Goal: Answer question/provide support: Share knowledge or assist other users

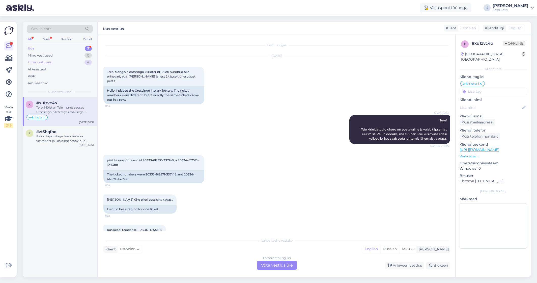
scroll to position [368, 0]
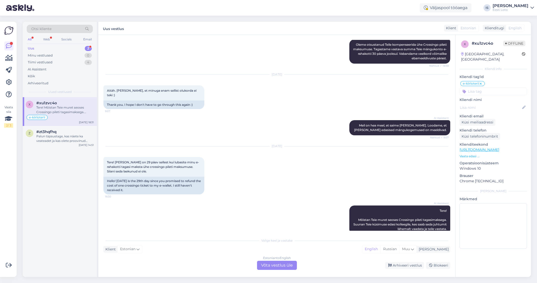
click at [38, 49] on div "Uus 2" at bounding box center [60, 48] width 66 height 7
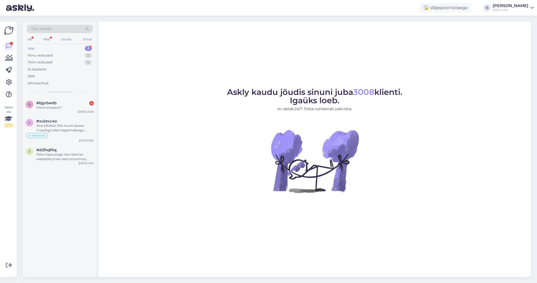
click at [31, 48] on div "Uus" at bounding box center [31, 48] width 7 height 5
click at [55, 105] on span "#bjyrbwtb" at bounding box center [46, 103] width 20 height 5
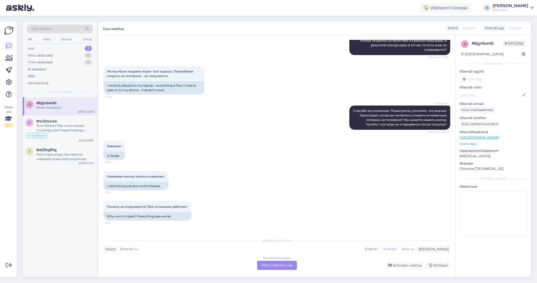
scroll to position [214, 0]
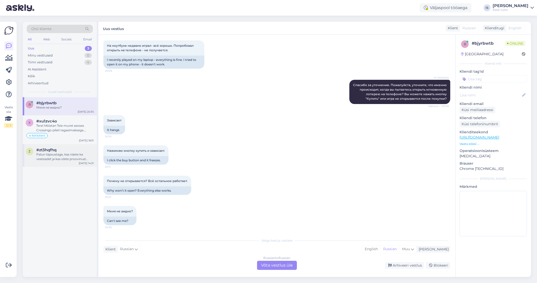
click at [69, 157] on div "Palun täpsustage, kas näete ka veateadet ja kas olete proovinud veebilehitseja …" at bounding box center [65, 156] width 58 height 9
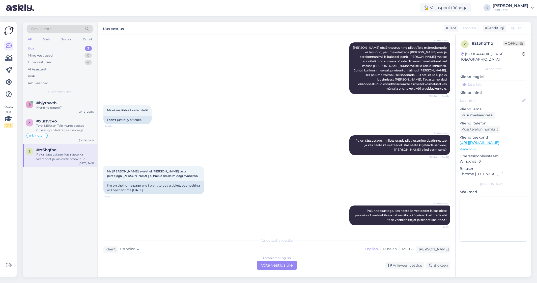
scroll to position [645, 0]
click at [51, 107] on div "Меня не видно?" at bounding box center [65, 107] width 58 height 5
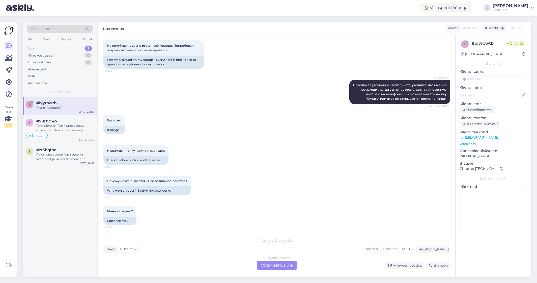
click at [286, 263] on div "Russian to Russian Võta vestlus üle" at bounding box center [277, 265] width 40 height 9
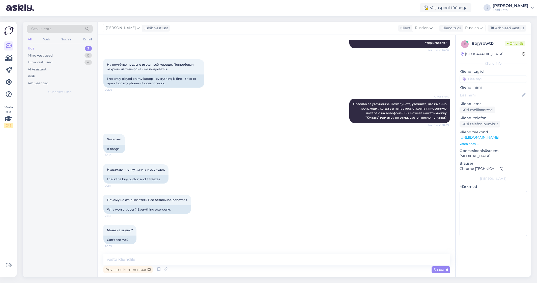
scroll to position [195, 0]
click at [474, 28] on span "Russian" at bounding box center [472, 28] width 14 height 6
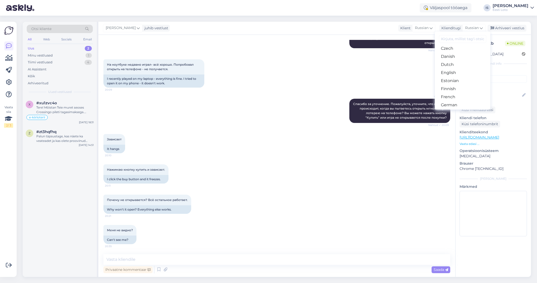
scroll to position [35, 0]
click at [458, 80] on link "Estonian" at bounding box center [463, 80] width 56 height 8
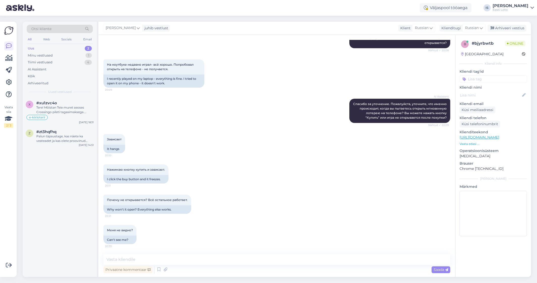
scroll to position [201, 0]
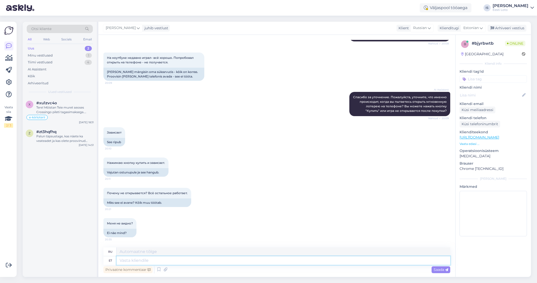
click at [191, 260] on textarea at bounding box center [284, 260] width 334 height 9
type textarea "Soovitame"
type textarea "Мы рекомендуем"
type textarea "Soovitame kustutada v"
type textarea "Мы рекомендуем удалить"
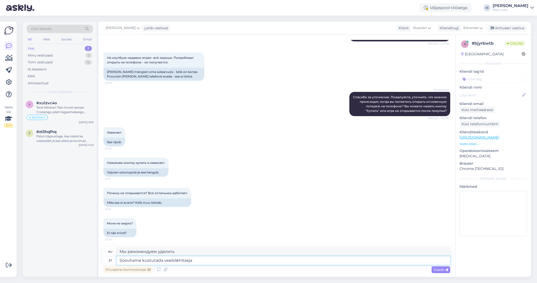
type textarea "Soovitame kustutada veebilehitseja v"
type textarea "Мы рекомендуем удалить веб-браузер."
type textarea "Soovitame kustutada veebilehitseja vahemälu"
type textarea "Мы рекомендуем очистить кэш браузера."
type textarea "Soovitame kustutada veebilehitseja vahemälu või"
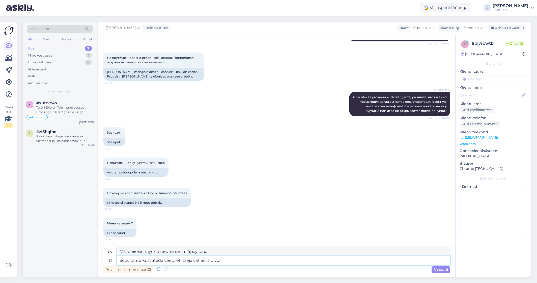
type textarea "Мы рекомендуем очистить кэш браузера или"
type textarea "Soovitame kustutada veebilehitseja vahemälu või võimalusel"
type textarea "Мы рекомендуем очистить кэш браузера или, если возможно,"
type textarea "Soovitame kustutada veebilehitseja vahemälu või võimalusel kasutada"
type textarea "Мы рекомендуем очистить кэш браузера или использовать"
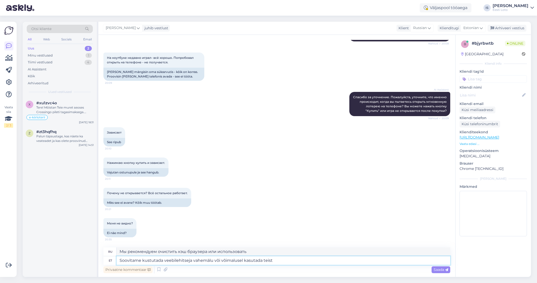
type textarea "Soovitame kustutada veebilehitseja vahemälu või võimalusel kasutada teist"
type textarea "Мы рекомендуем очистить кэш браузера или использовать другой, если это возможно."
type textarea "Soovitame kustutada veebilehitseja vahemälu või võimalusel kasutada teist veebi…"
type textarea "Мы рекомендуем очистить кэш браузера или использовать другой браузер, если это …"
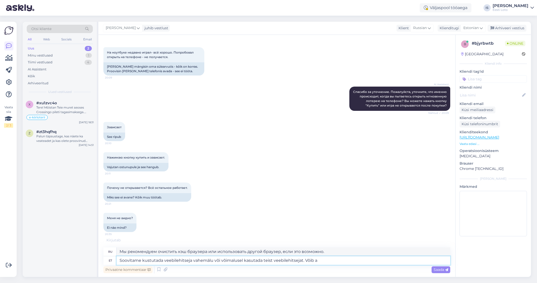
type textarea "Soovitame kustutada veebilehitseja vahemälu või võimalusel kasutada teist veebi…"
type textarea "Мы рекомендуем очистить кэш браузера или использовать другой браузер, если это …"
type textarea "Soovitame kustutada veebilehitseja vahemälu või võimalusel kasutada teist veebi…"
type textarea "Рекомендуем очистить кэш браузера или использовать другой браузер, если это воз…"
type textarea "Soovitame kustutada veebilehitseja vahemälu või võimalusel kasutada teist veebi…"
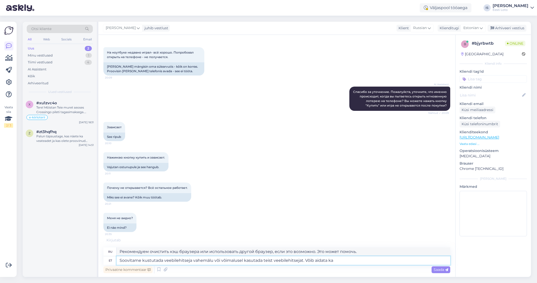
type textarea "Мы рекомендуем очистить кэш браузера или использовать другой браузер, если это …"
type textarea "Soovitame kustutada veebilehitseja vahemälu või võimalusel kasutada teist veebi…"
type textarea "Рекомендуем очистить кэш браузера или использовать другой браузер, если это воз…"
type textarea "Soovitame kustutada veebilehitseja vahemälu või võimalusel kasutada teist veebi…"
type textarea "Мы рекомендуем очистить кэш браузера или использовать другой браузер, если это …"
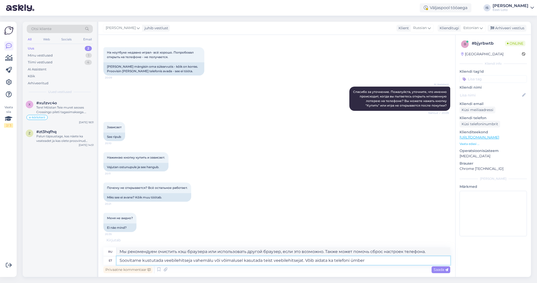
type textarea "Soovitame kustutada veebilehitseja vahemälu või võimalusel kasutada teist veebi…"
type textarea "Рекомендуем очистить кэш браузера или использовать другой браузер, если это воз…"
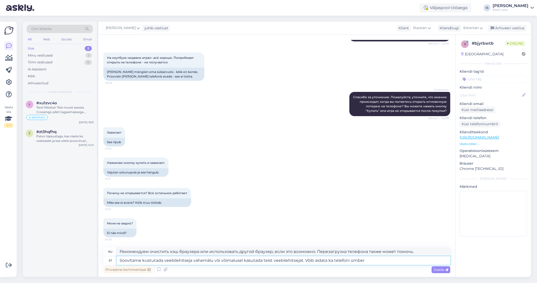
scroll to position [201, 0]
type textarea "Soovitame kustutada veebilehitseja vahemälu või võimalusel kasutada teist veebi…"
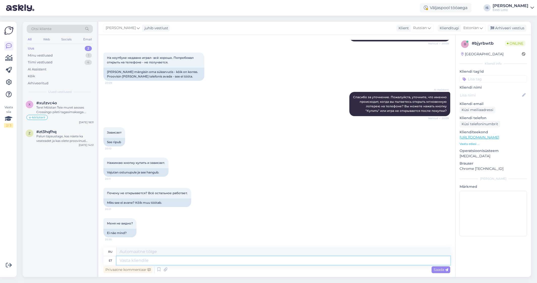
scroll to position [250, 0]
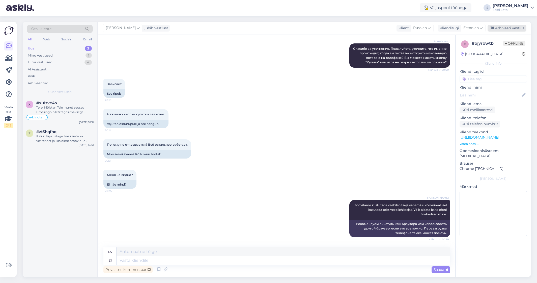
click at [509, 29] on div "Arhiveeri vestlus" at bounding box center [507, 28] width 39 height 7
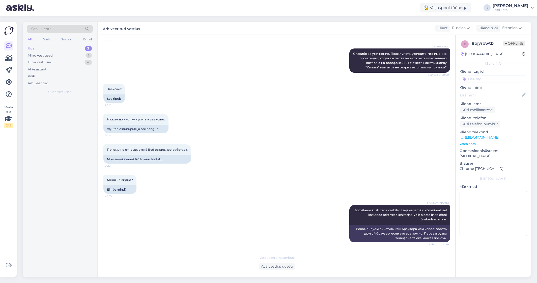
scroll to position [245, 0]
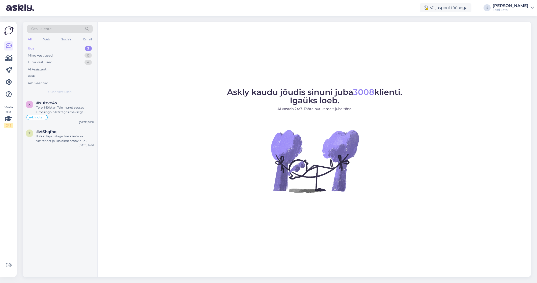
click at [31, 48] on div "Uus" at bounding box center [31, 48] width 7 height 5
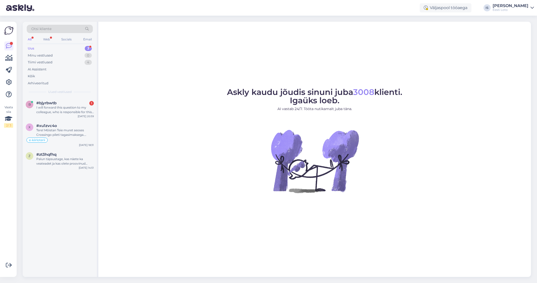
click at [32, 49] on div "Uus" at bounding box center [31, 48] width 7 height 5
click at [64, 110] on div "I will forward this question to my colleague, who is responsible for this. The …" at bounding box center [65, 109] width 58 height 9
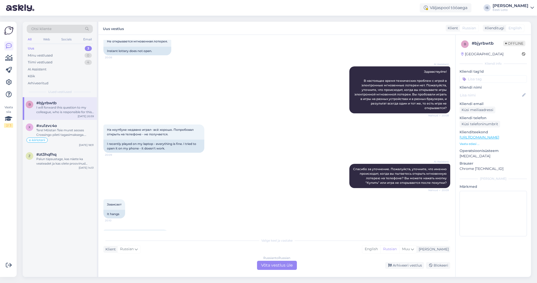
scroll to position [129, 0]
